Goal: Task Accomplishment & Management: Complete application form

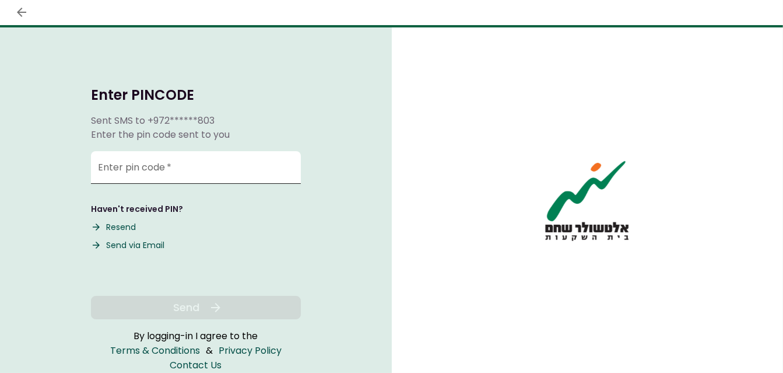
click at [183, 163] on input "Enter pin code   *" at bounding box center [196, 167] width 210 height 33
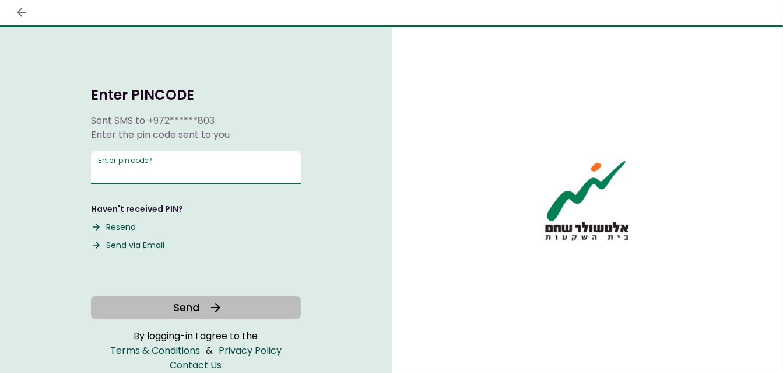
type input "******"
click at [195, 302] on span "Send" at bounding box center [186, 307] width 26 height 16
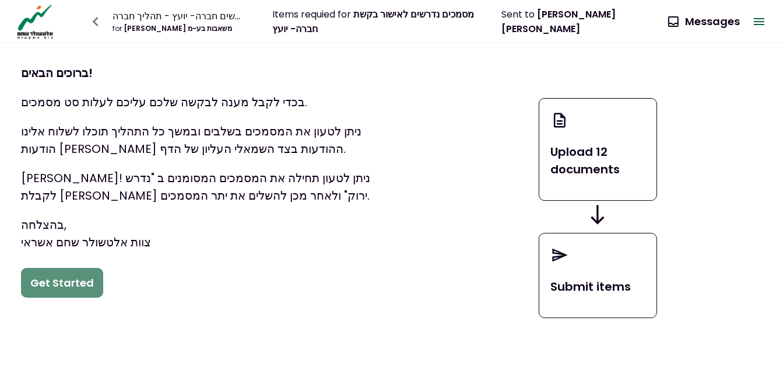
click at [91, 278] on button "Get Started" at bounding box center [62, 283] width 82 height 30
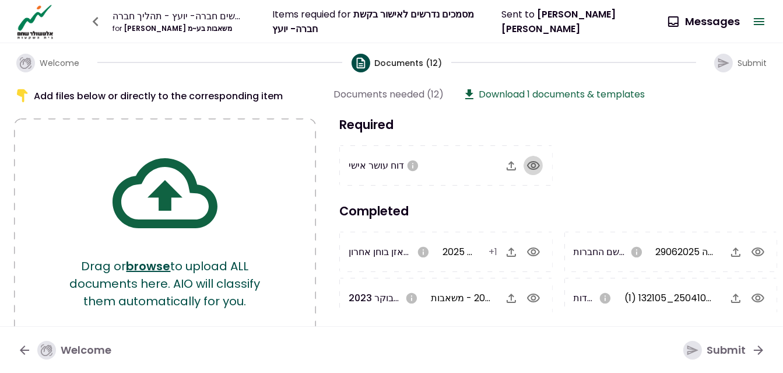
click at [527, 162] on icon "button" at bounding box center [534, 166] width 14 height 14
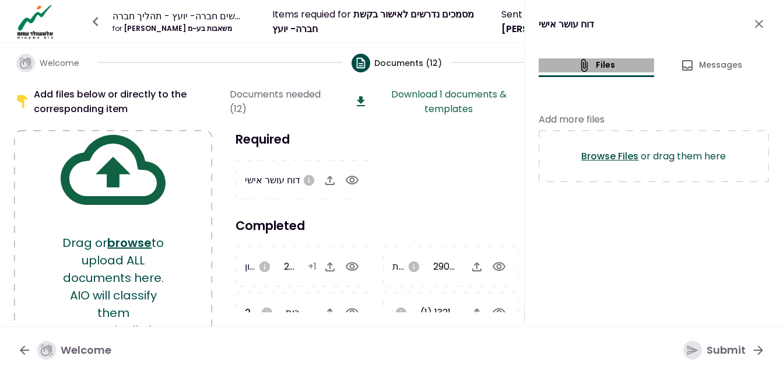
click at [604, 65] on button "files" at bounding box center [596, 65] width 115 height 14
click at [429, 107] on button "Download 1 documents & templates" at bounding box center [440, 101] width 176 height 29
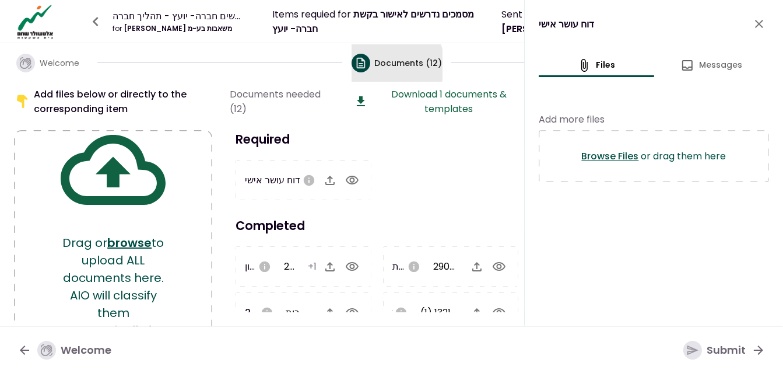
click at [379, 64] on span "Documents (12)" at bounding box center [409, 63] width 68 height 12
click at [365, 62] on icon "button" at bounding box center [360, 62] width 9 height 10
click at [563, 234] on div "דוח עושר אישי files Messages Add more files Browse Files or drag them here" at bounding box center [654, 162] width 258 height 325
click at [360, 265] on button "button" at bounding box center [352, 267] width 20 height 20
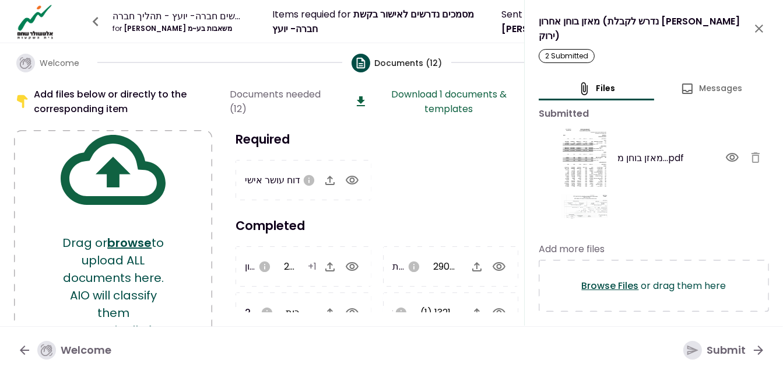
click at [392, 212] on div "Required דוח עושר אישי Completed מאזן בוחן אחרון (נדרש לקבלת [PERSON_NAME] ירוק…" at bounding box center [379, 221] width 298 height 182
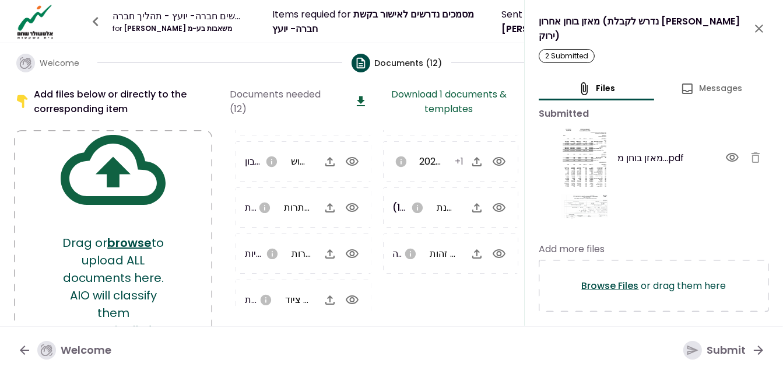
scroll to position [203, 0]
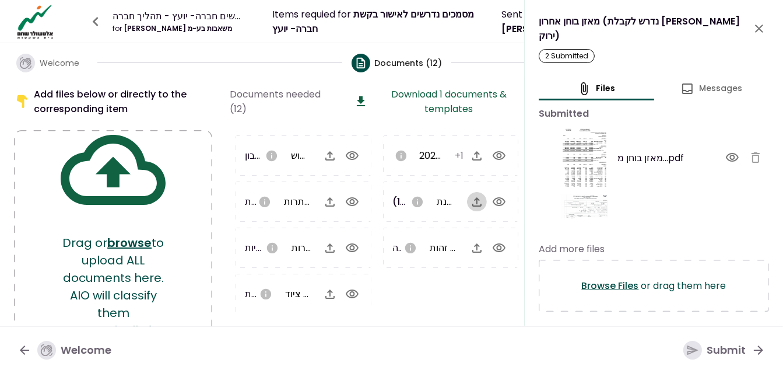
click at [472, 200] on icon "button" at bounding box center [477, 202] width 14 height 14
click at [328, 198] on icon "button" at bounding box center [330, 202] width 14 height 14
click at [477, 154] on icon "button" at bounding box center [477, 156] width 14 height 14
click at [472, 152] on icon "button" at bounding box center [477, 156] width 14 height 14
click at [724, 348] on div "Submit" at bounding box center [714, 350] width 62 height 19
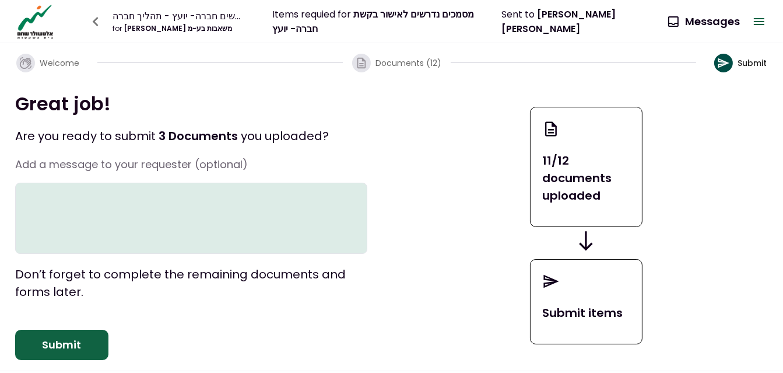
click at [241, 213] on textarea at bounding box center [191, 218] width 352 height 71
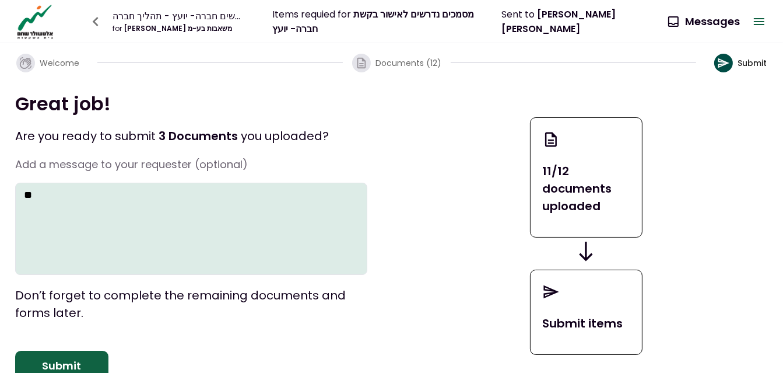
type textarea "*"
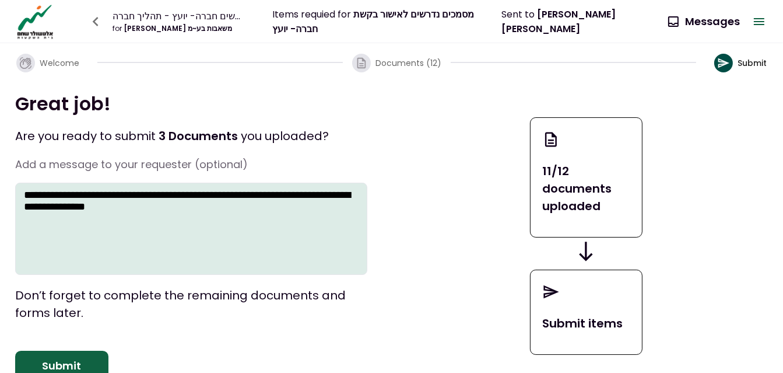
type textarea "**********"
click at [557, 255] on div "11/12 documents uploaded Submit items" at bounding box center [587, 236] width 364 height 289
click at [586, 327] on p "Submit items" at bounding box center [586, 322] width 88 height 17
click at [94, 350] on button "Submit" at bounding box center [61, 365] width 93 height 30
